Goal: Browse casually: Explore the website without a specific task or goal

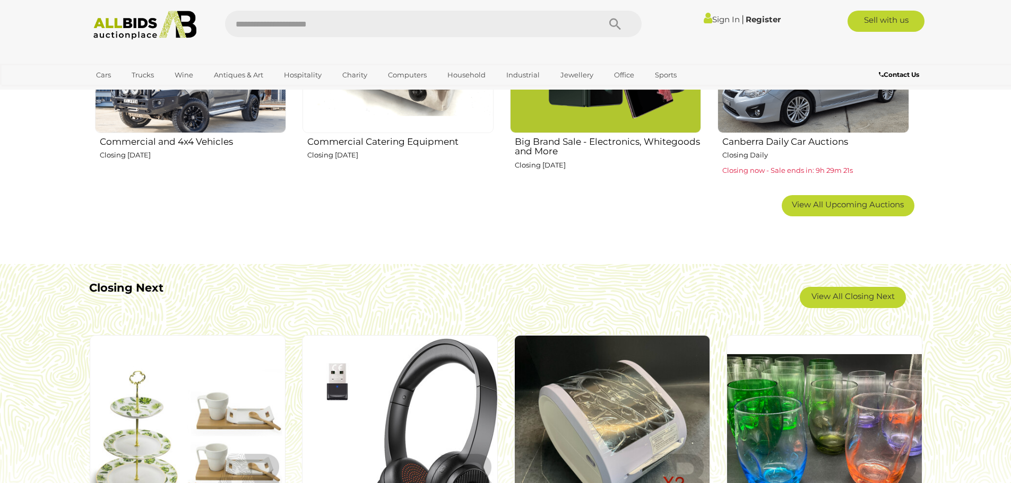
scroll to position [849, 0]
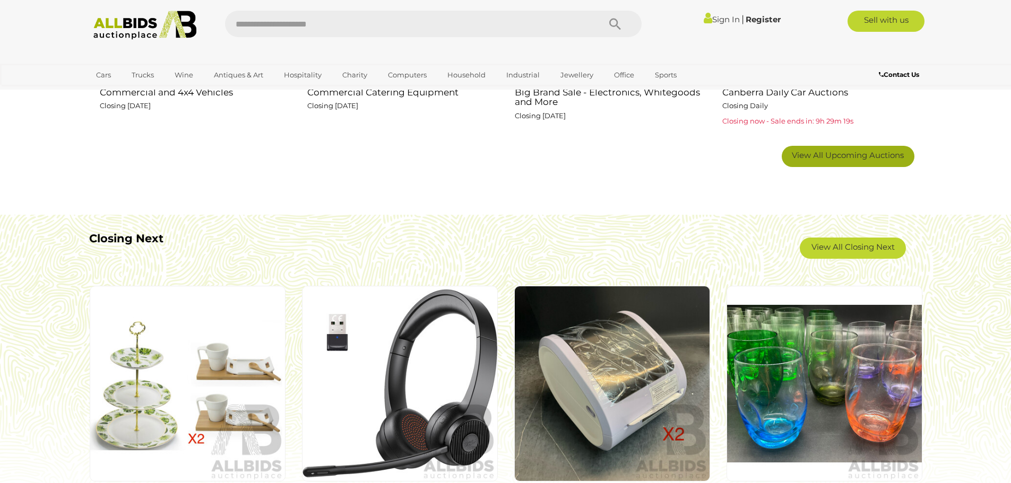
click at [826, 161] on link "View All Upcoming Auctions" at bounding box center [847, 156] width 133 height 21
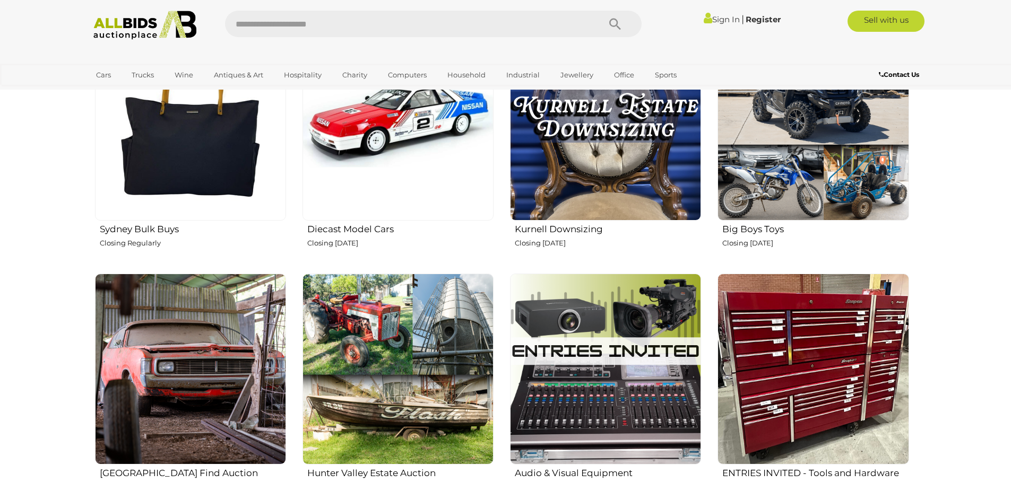
scroll to position [1697, 0]
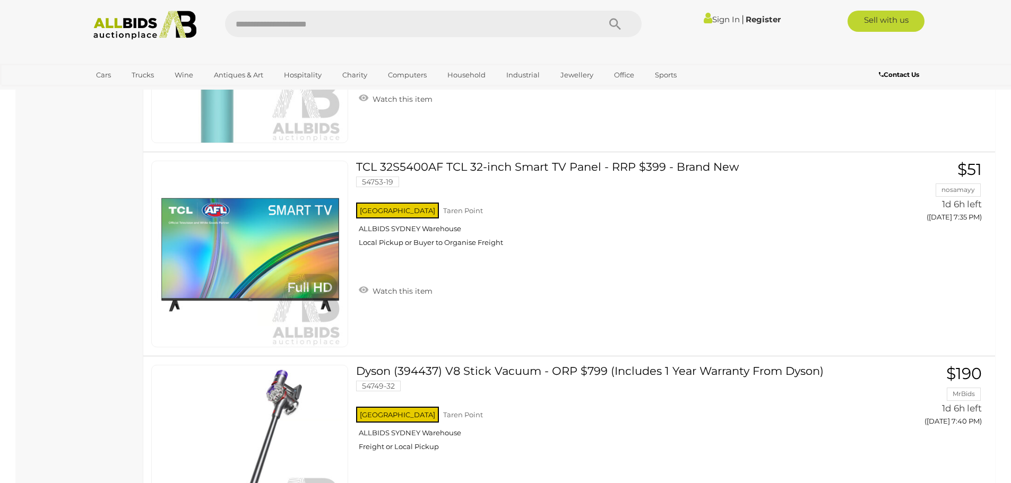
scroll to position [1273, 0]
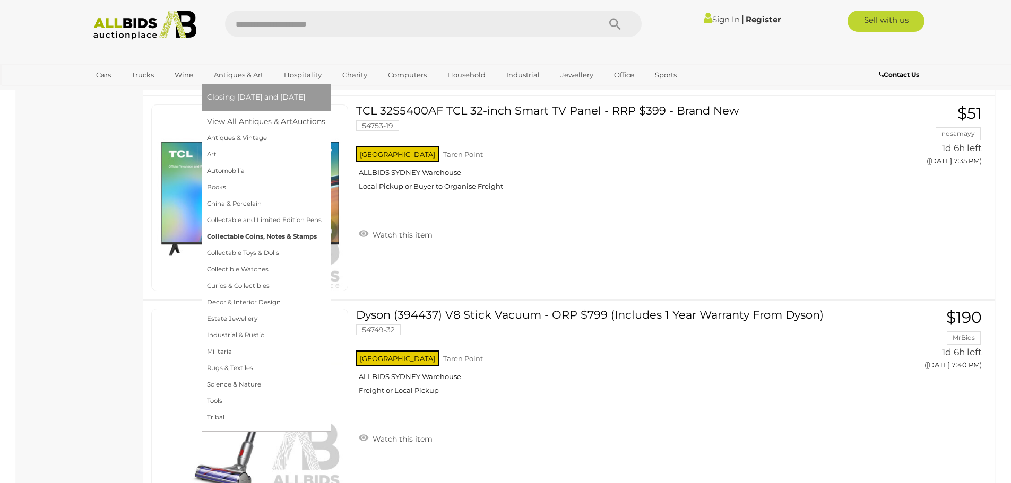
click at [285, 240] on link "Collectable Coins, Notes & Stamps" at bounding box center [266, 237] width 118 height 16
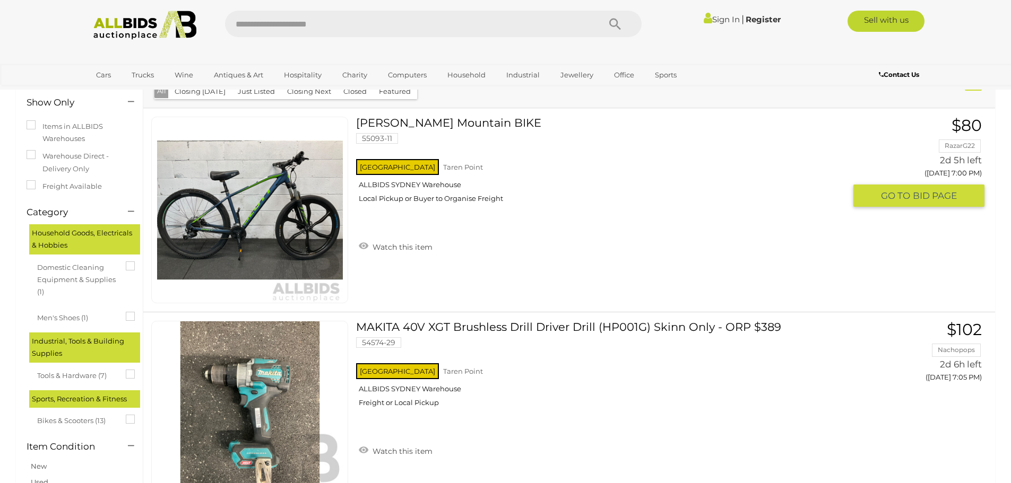
scroll to position [106, 0]
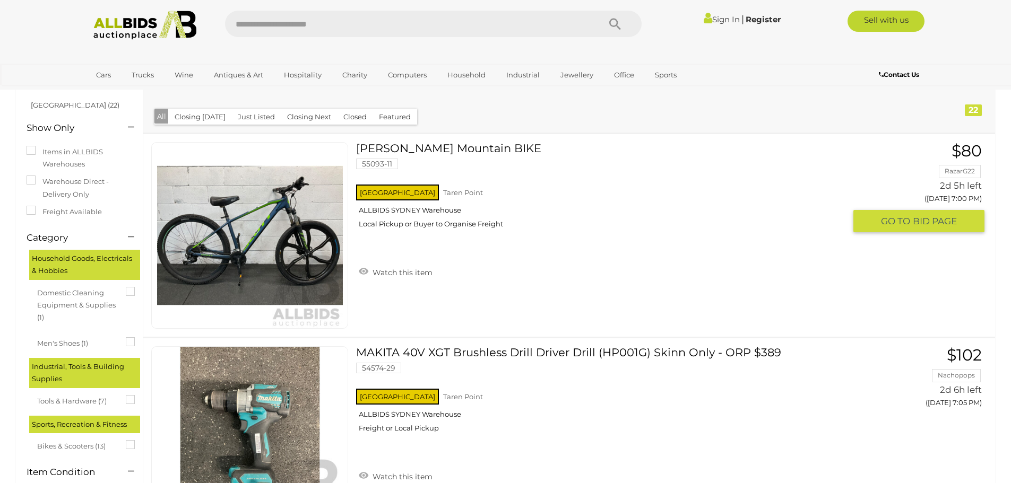
drag, startPoint x: 277, startPoint y: 210, endPoint x: 595, endPoint y: 242, distance: 319.3
click at [595, 237] on div "NSW Taren Point ALLBIDS SYDNEY Warehouse Local Pickup or Buyer to Organise Frei…" at bounding box center [600, 209] width 489 height 55
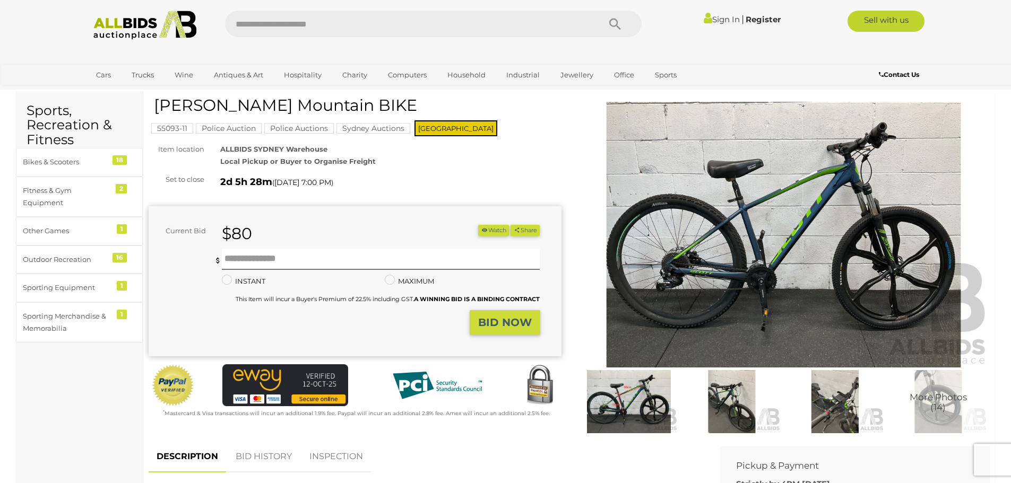
scroll to position [1, 0]
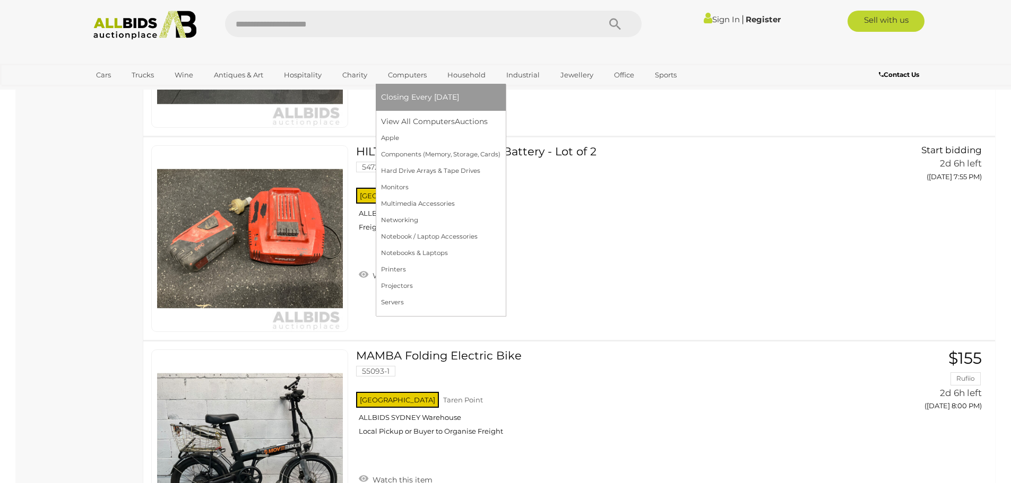
scroll to position [3369, 0]
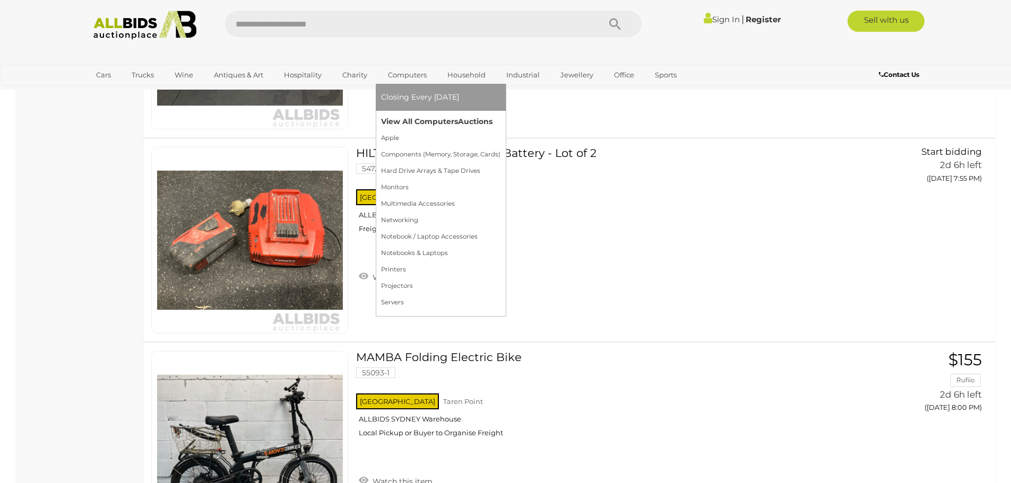
click at [418, 115] on link "View All Computers Auctions" at bounding box center [440, 122] width 119 height 16
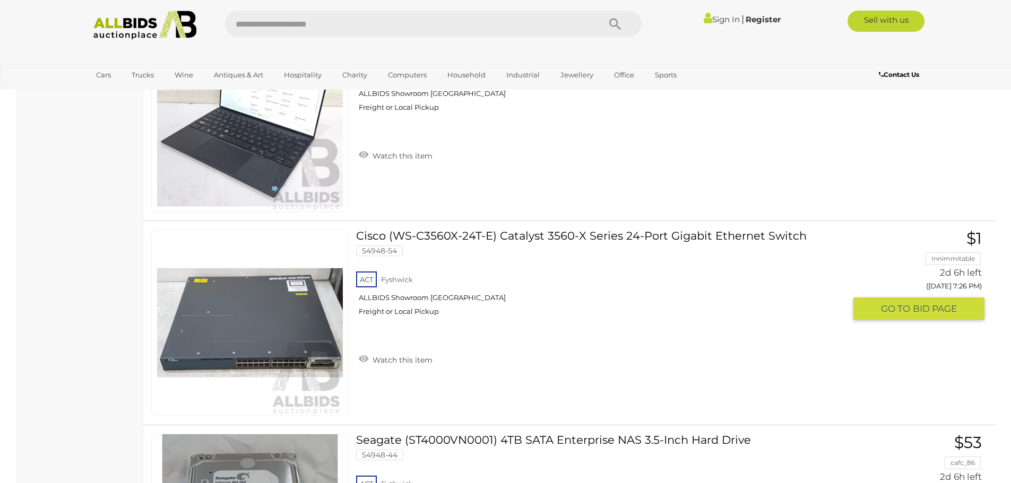
scroll to position [3819, 0]
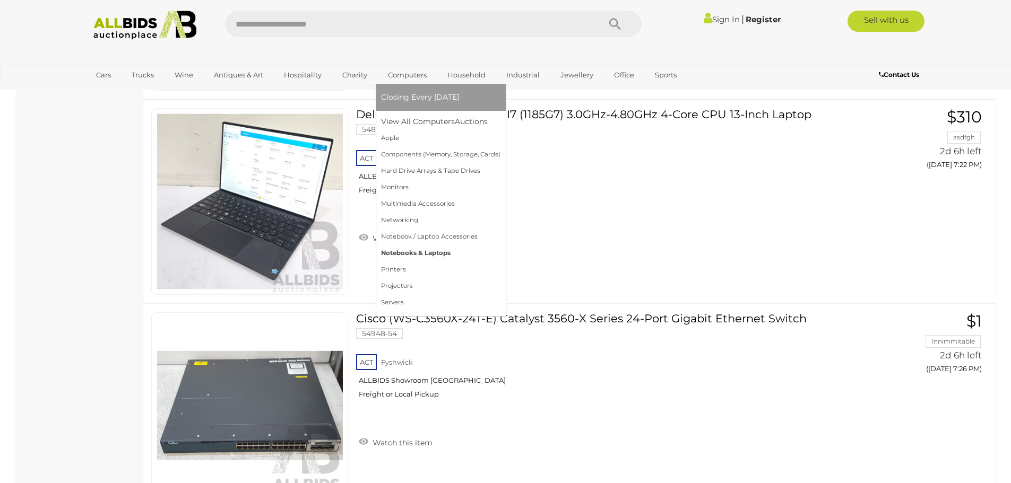
click at [398, 253] on link "Notebooks & Laptops" at bounding box center [440, 253] width 119 height 16
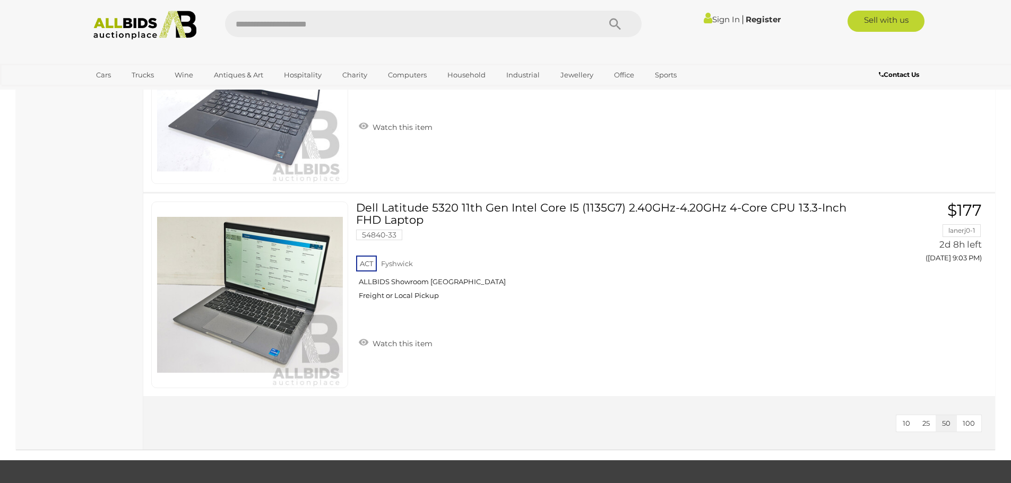
scroll to position [2865, 0]
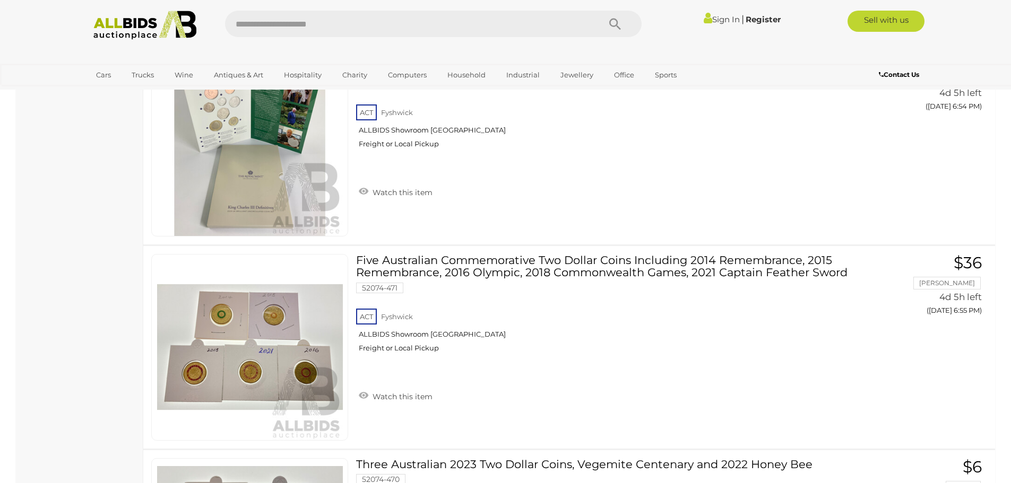
scroll to position [5305, 0]
